Goal: Transaction & Acquisition: Register for event/course

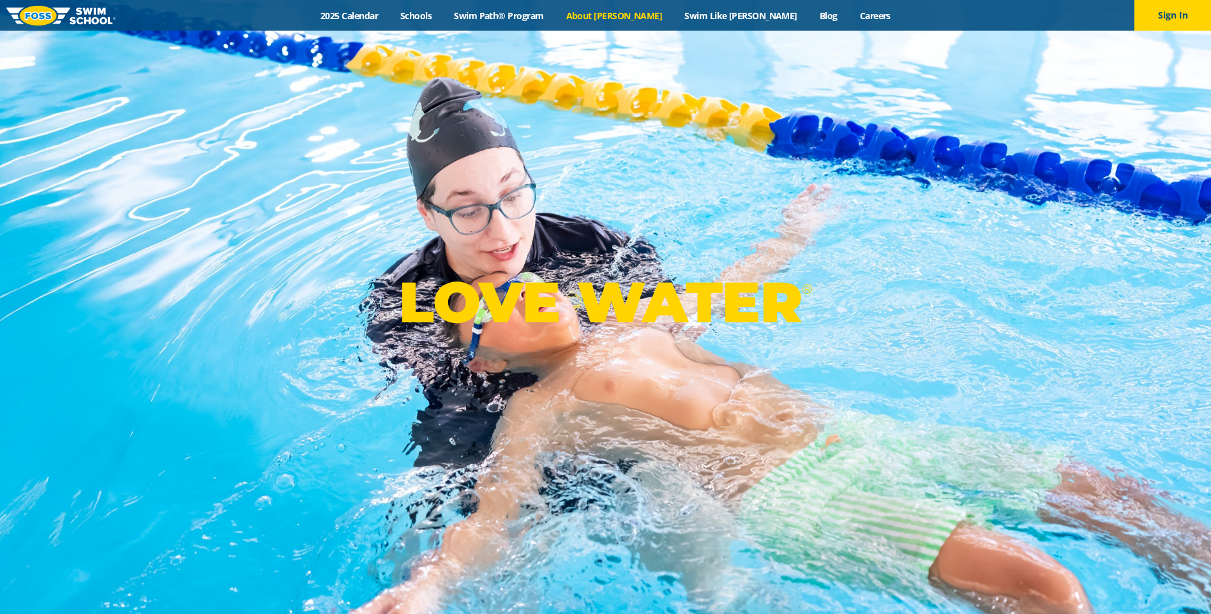
click at [614, 17] on link "About [PERSON_NAME]" at bounding box center [614, 16] width 119 height 12
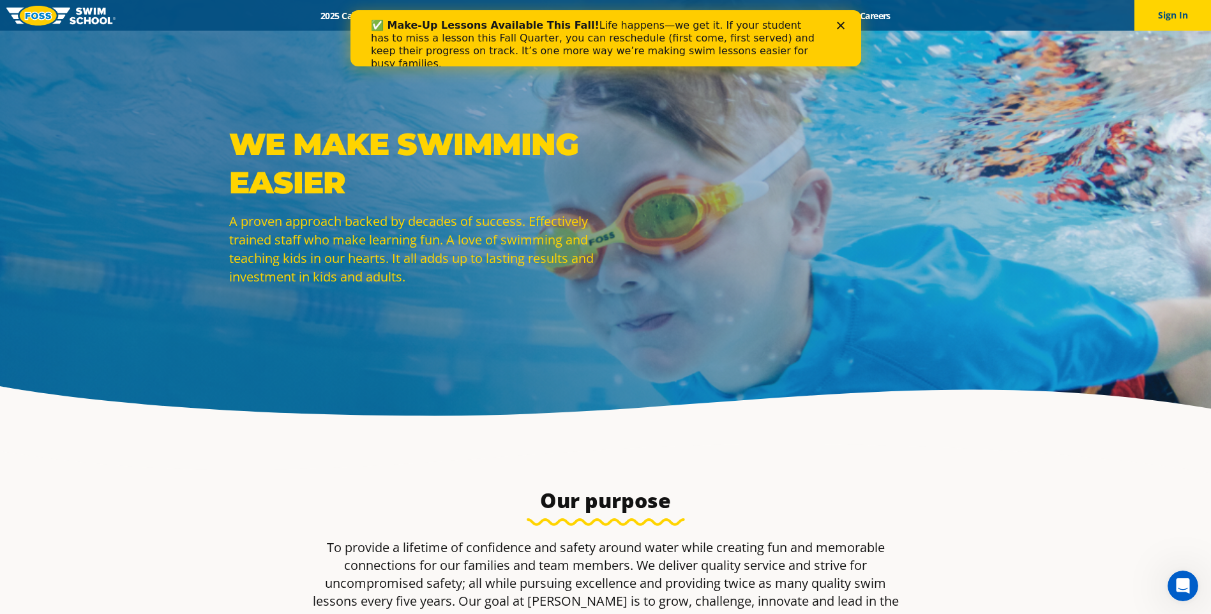
click at [837, 22] on icon "Close" at bounding box center [840, 26] width 8 height 8
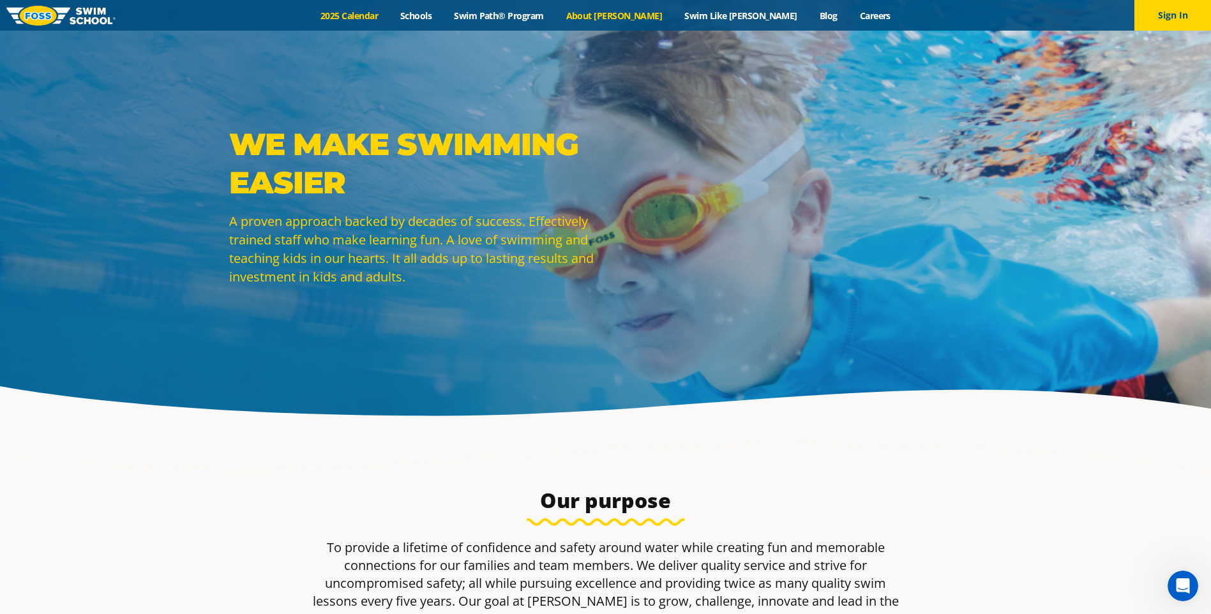
click at [389, 10] on link "2025 Calendar" at bounding box center [350, 16] width 80 height 12
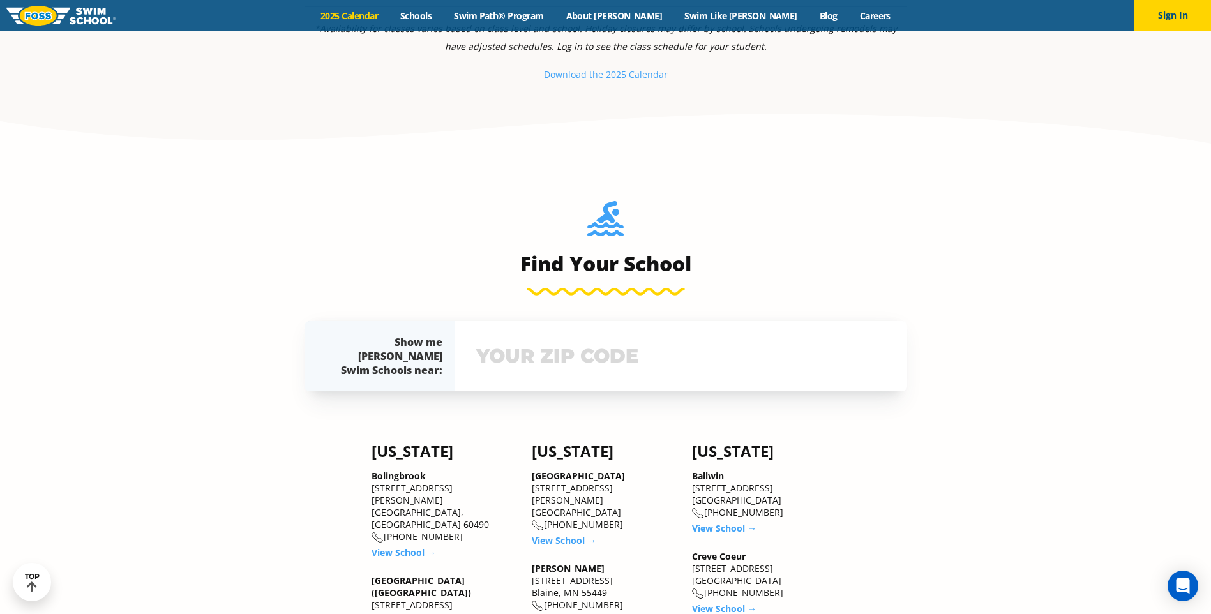
scroll to position [1405, 0]
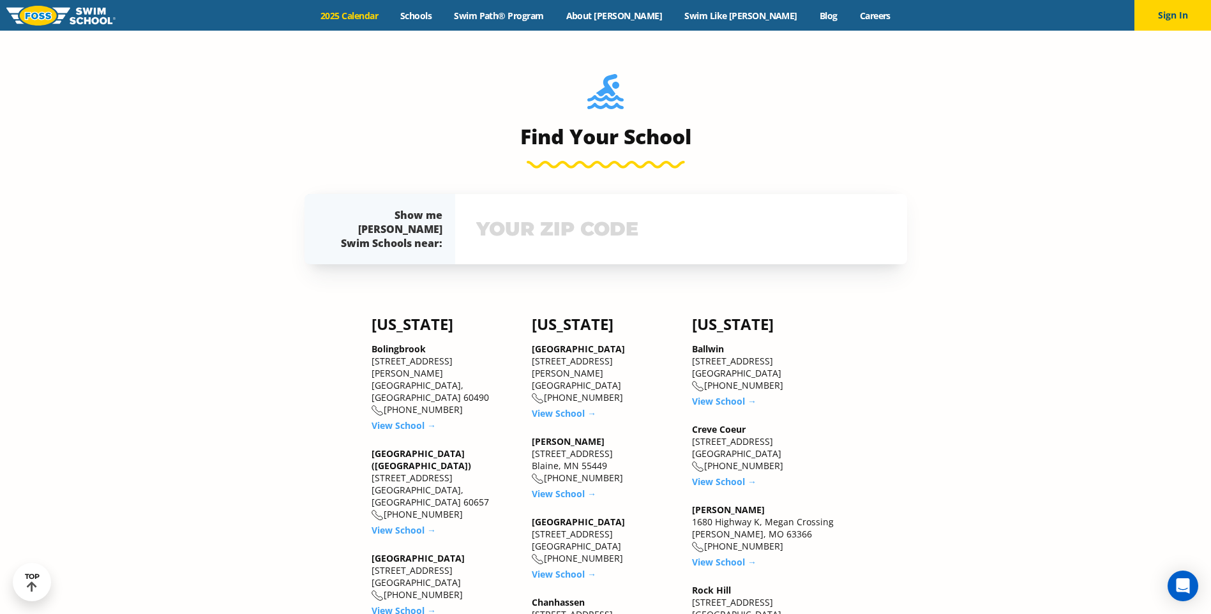
click at [591, 247] on input "text" at bounding box center [681, 229] width 416 height 37
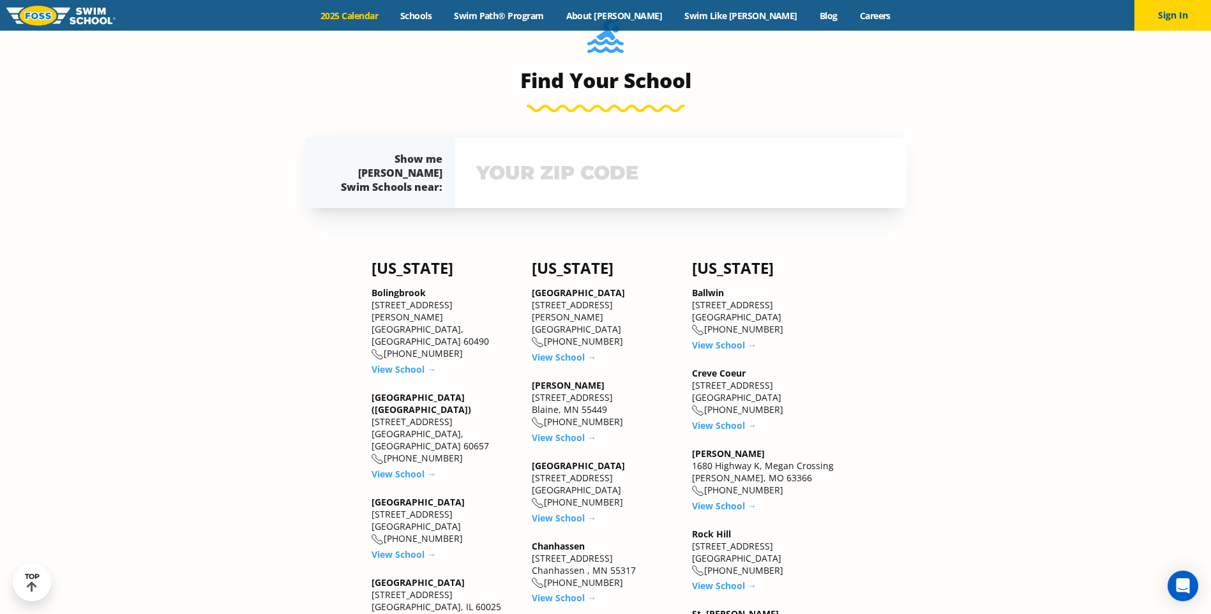
scroll to position [1535, 0]
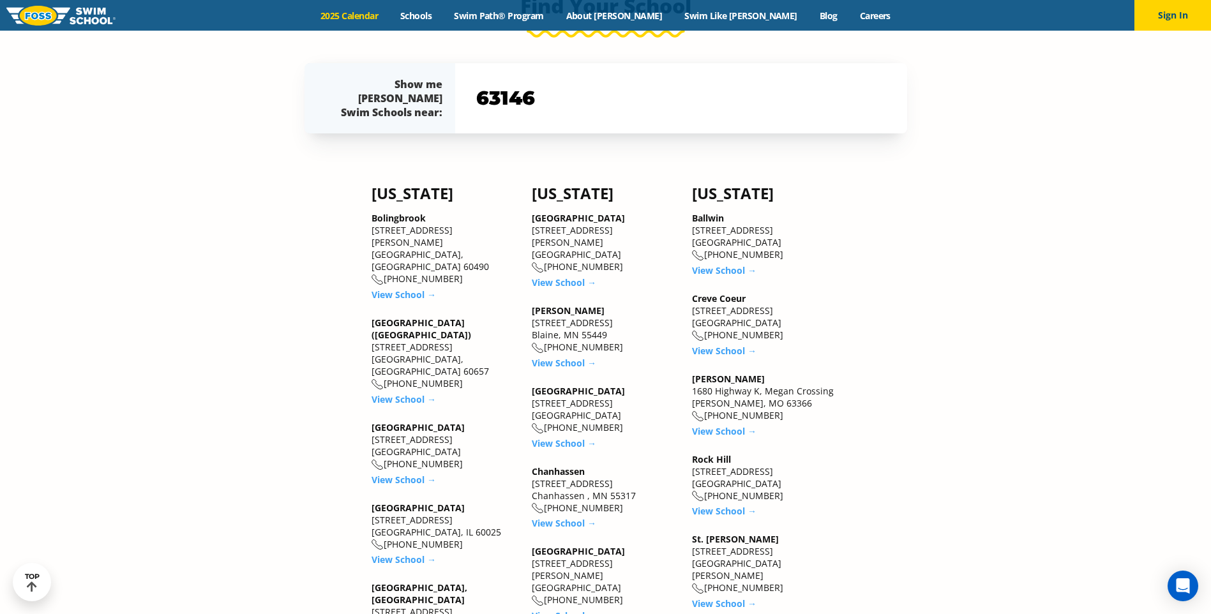
type input "63146"
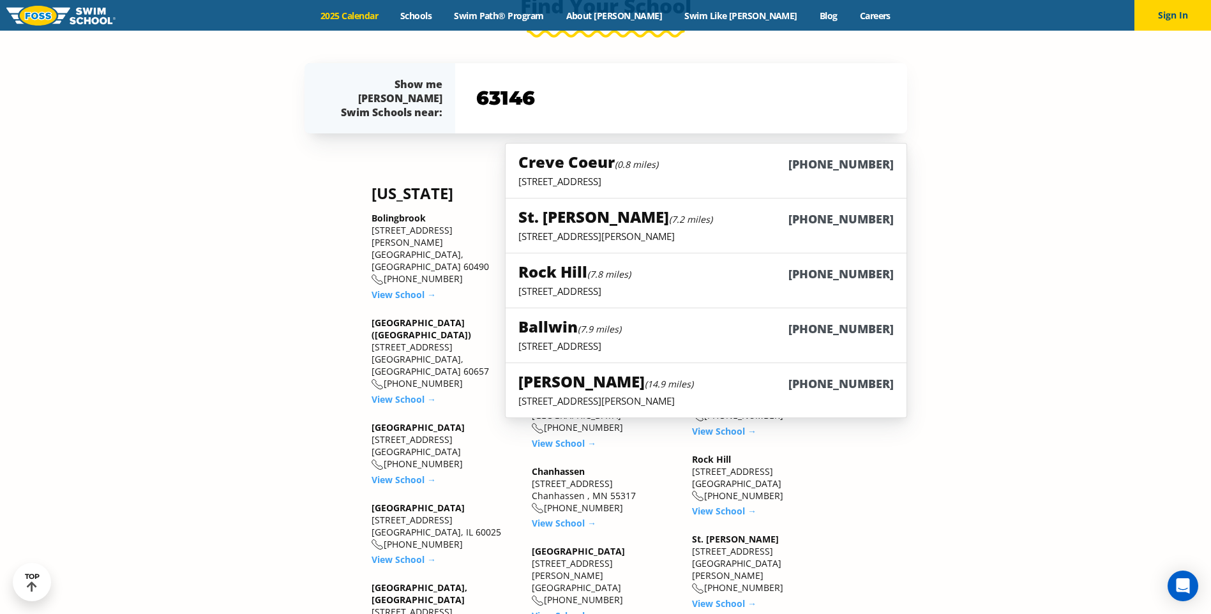
click at [702, 181] on p "12760 Olive Blvd., Creve Coeur, MO 63141" at bounding box center [705, 181] width 375 height 13
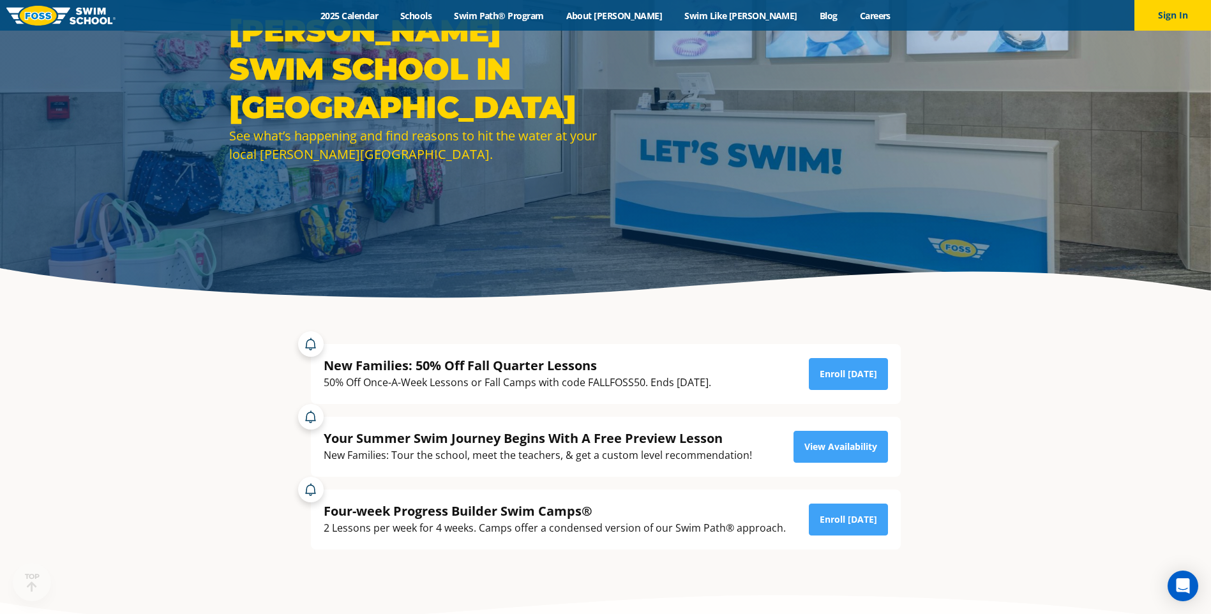
scroll to position [128, 0]
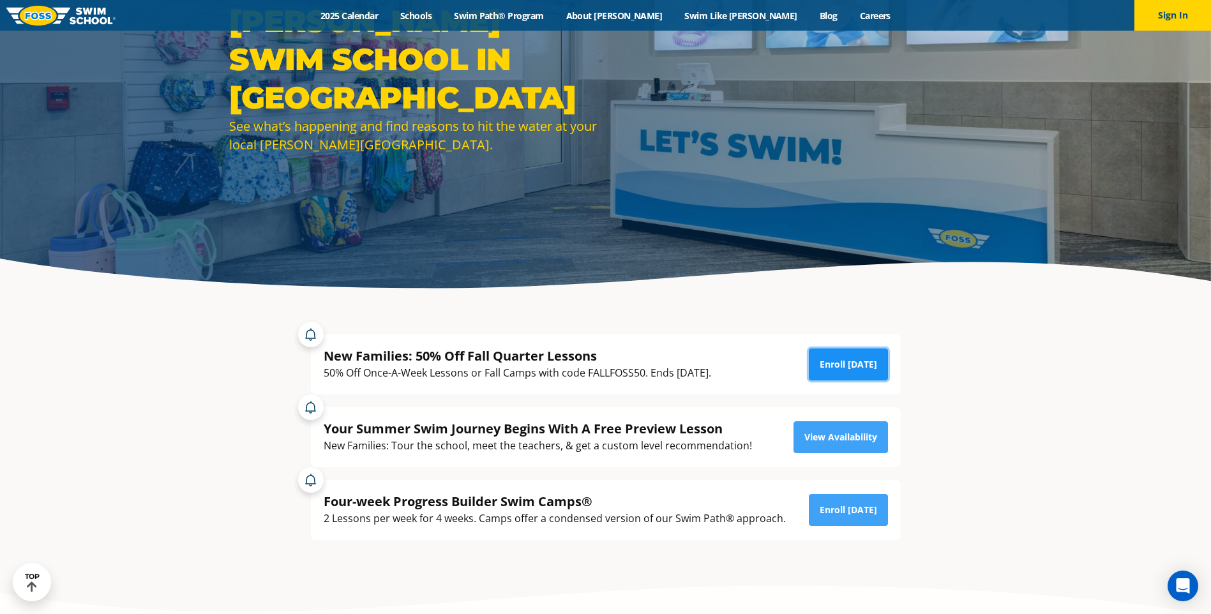
click at [846, 370] on link "Enroll [DATE]" at bounding box center [848, 365] width 79 height 32
